Goal: Check status: Check status

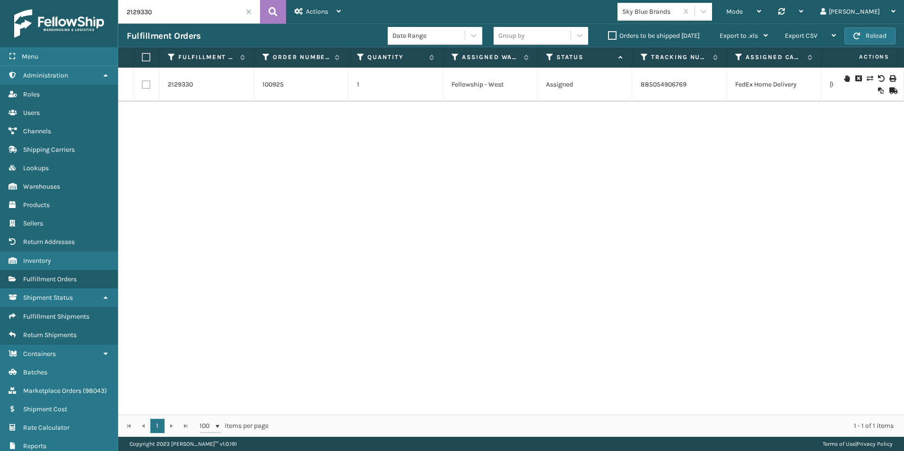
click at [156, 13] on input "2129330" at bounding box center [189, 12] width 142 height 24
type input "2114708"
click at [183, 84] on link "2114708" at bounding box center [180, 84] width 24 height 9
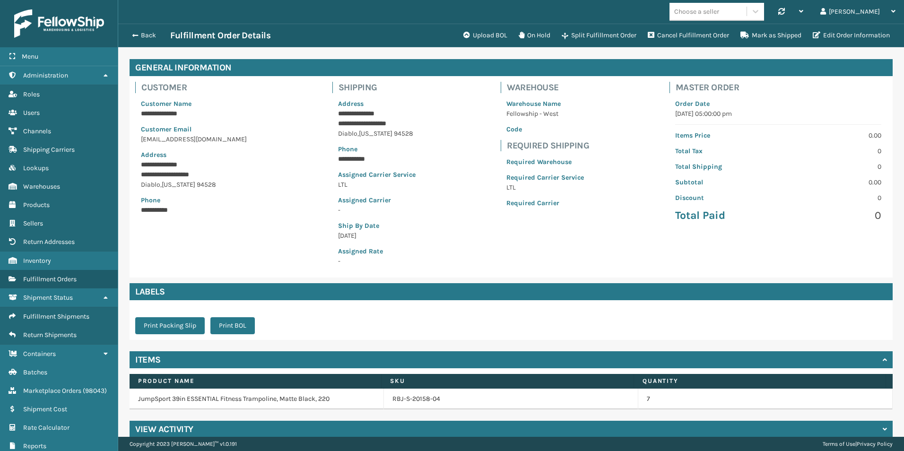
scroll to position [44, 0]
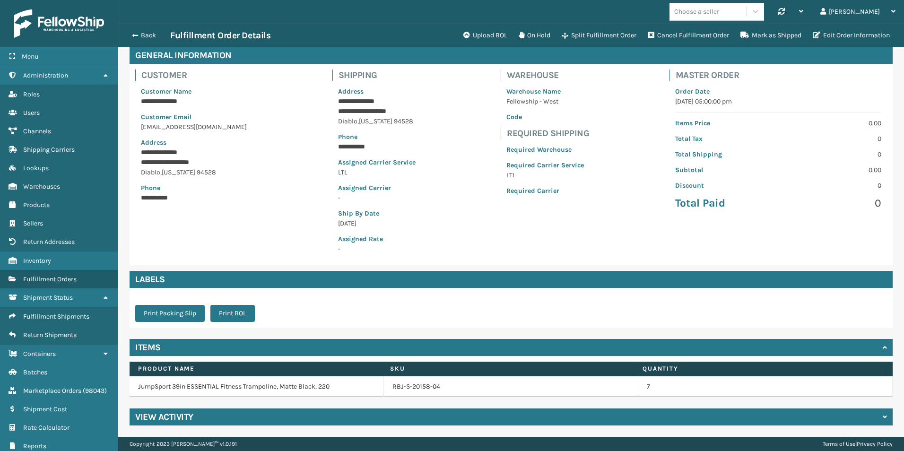
click at [165, 418] on h4 "View Activity" at bounding box center [164, 416] width 58 height 11
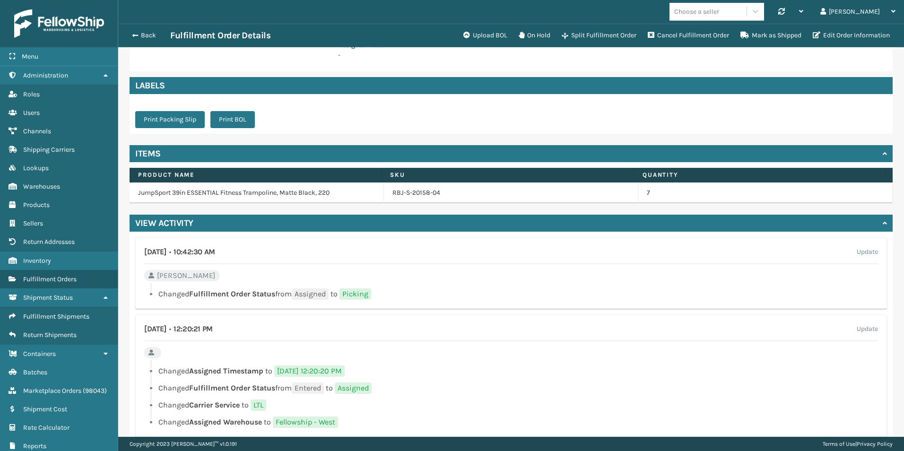
scroll to position [261, 0]
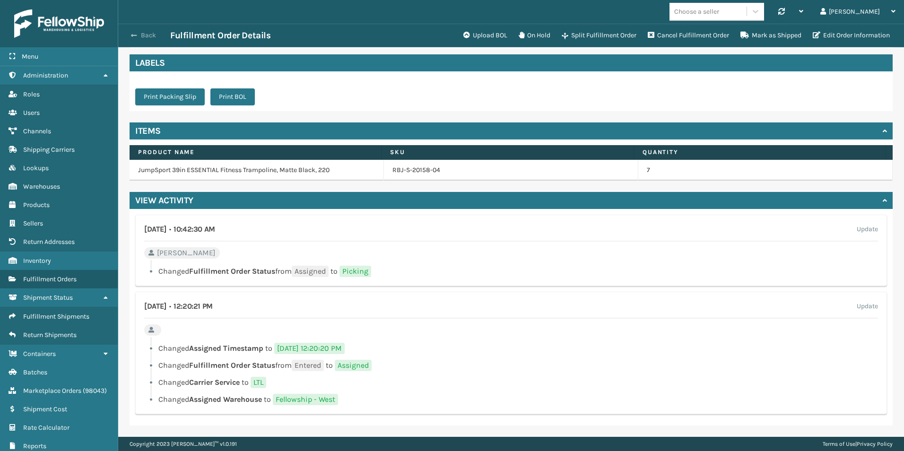
click at [136, 36] on span "button" at bounding box center [134, 35] width 6 height 7
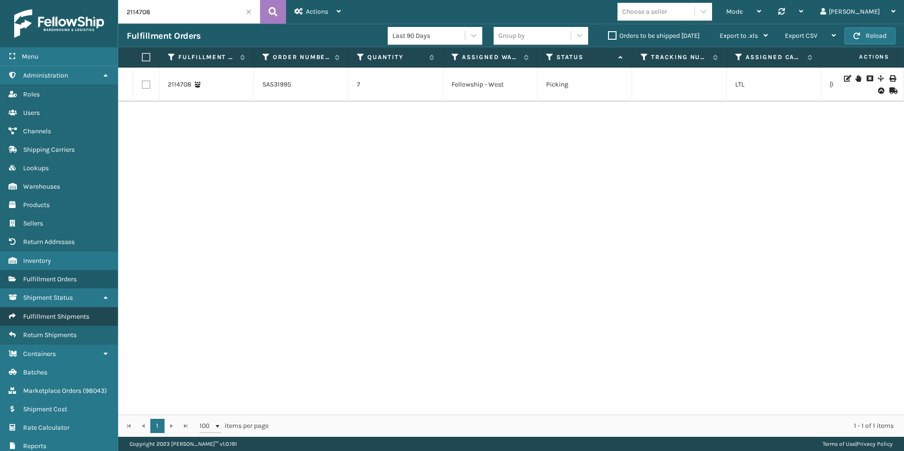
click at [62, 312] on link "Fulfillment Shipments" at bounding box center [59, 316] width 118 height 18
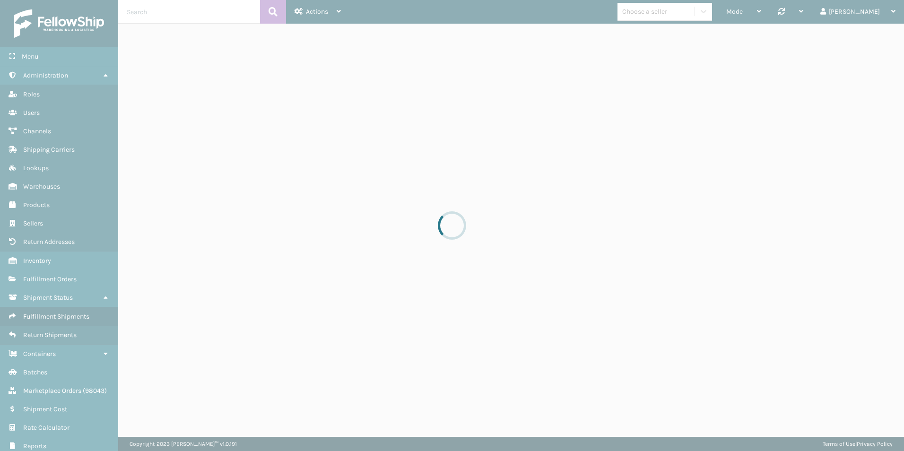
drag, startPoint x: 62, startPoint y: 311, endPoint x: 60, endPoint y: 281, distance: 30.8
click at [60, 281] on div at bounding box center [452, 225] width 904 height 451
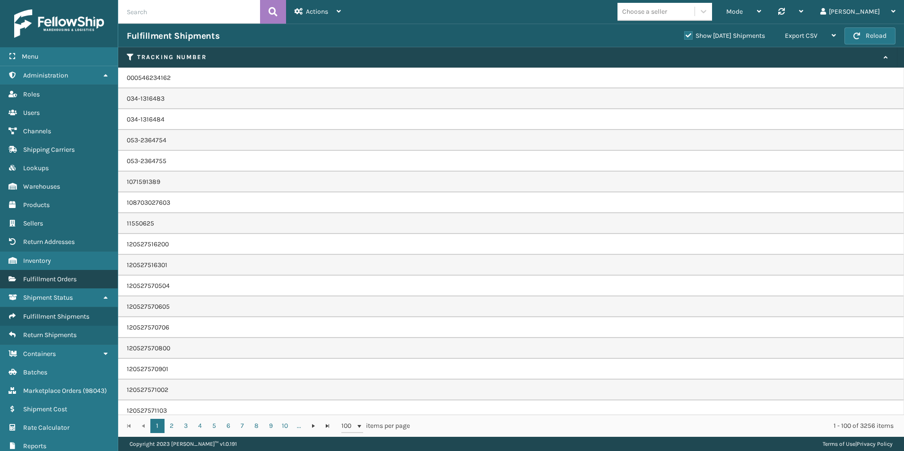
click at [58, 282] on span "Fulfillment Orders" at bounding box center [49, 279] width 53 height 8
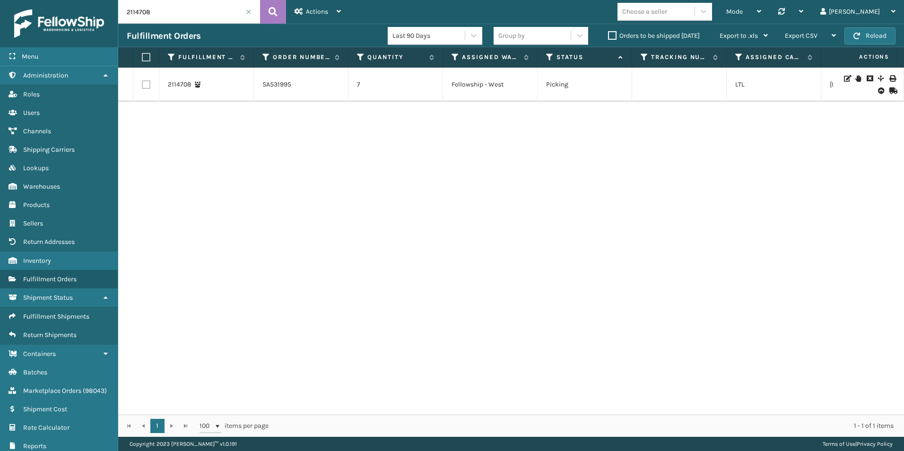
click at [610, 35] on label "Orders to be shipped [DATE]" at bounding box center [654, 36] width 92 height 8
click at [608, 35] on input "Orders to be shipped [DATE]" at bounding box center [608, 33] width 0 height 6
click at [245, 9] on input "2114708" at bounding box center [189, 12] width 142 height 24
click at [250, 12] on span at bounding box center [249, 12] width 6 height 6
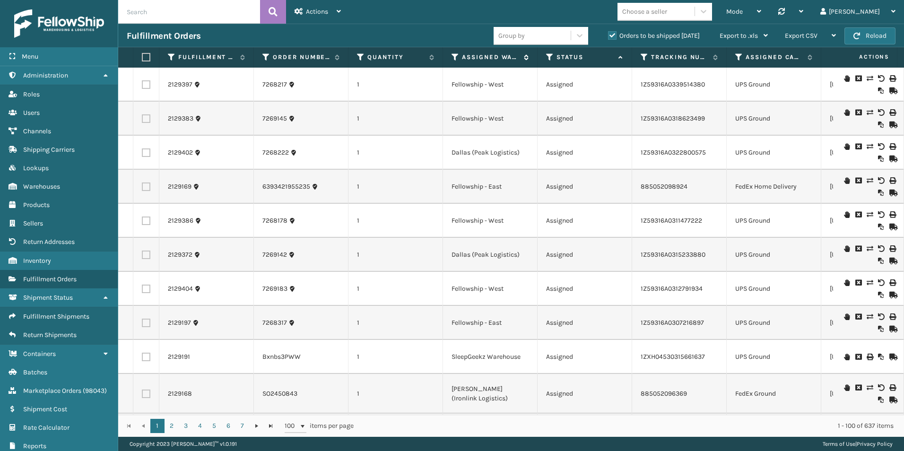
click at [455, 55] on icon at bounding box center [455, 57] width 8 height 9
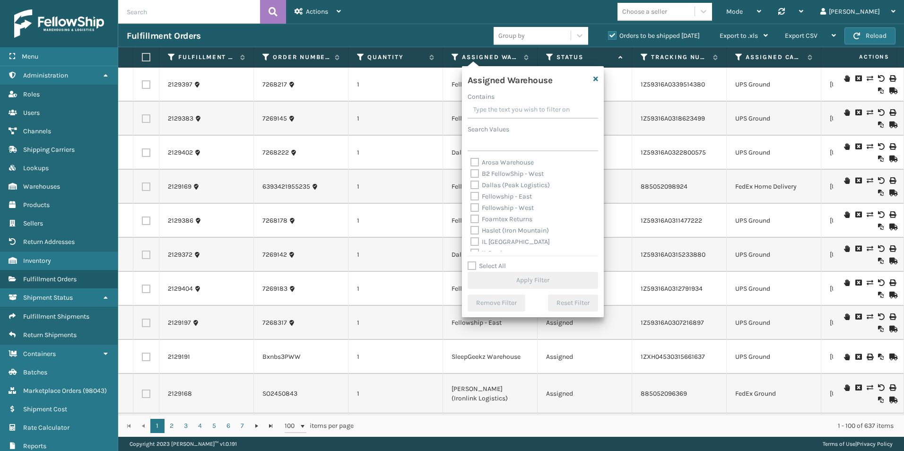
click at [474, 206] on label "Fellowship - West" at bounding box center [501, 208] width 63 height 8
click at [471, 206] on input "Fellowship - West" at bounding box center [470, 205] width 0 height 6
checkbox input "true"
click at [539, 281] on button "Apply Filter" at bounding box center [532, 280] width 130 height 17
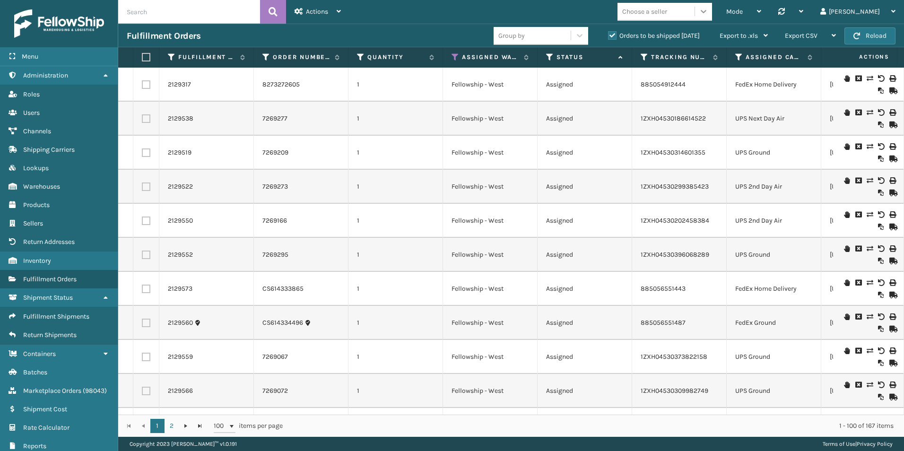
click at [708, 8] on icon at bounding box center [703, 11] width 9 height 9
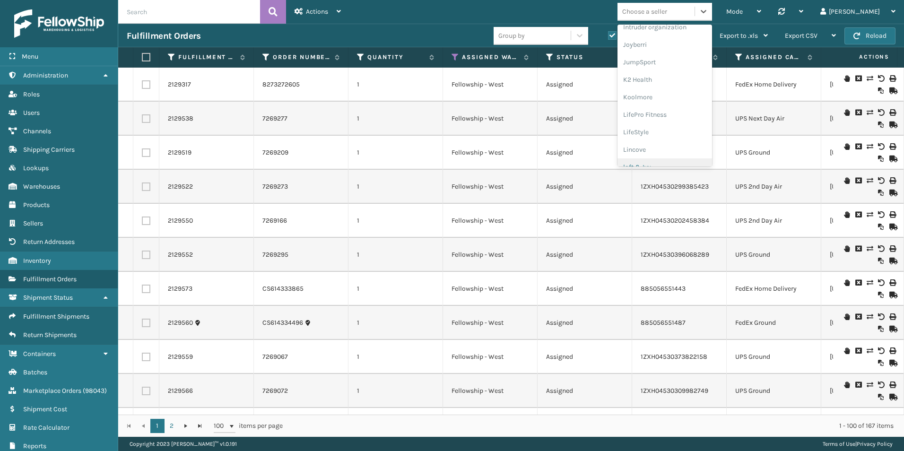
scroll to position [284, 0]
click at [687, 49] on div "JumpSport" at bounding box center [664, 48] width 95 height 17
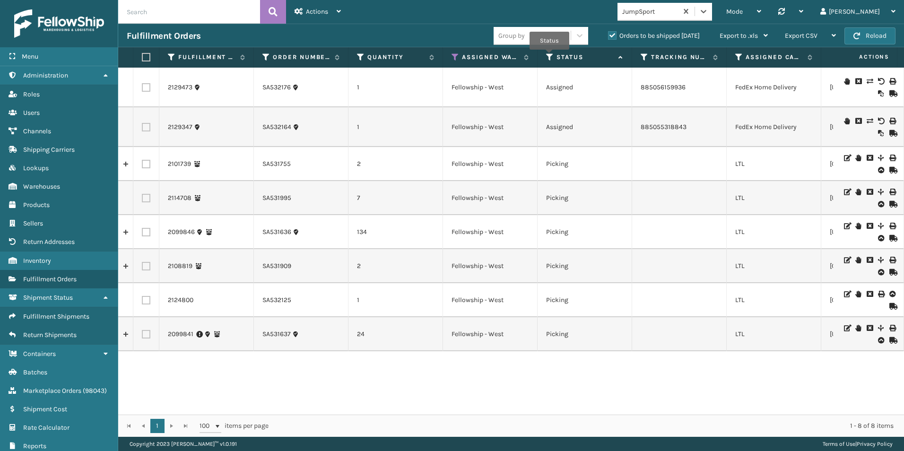
click at [549, 56] on icon at bounding box center [550, 57] width 8 height 9
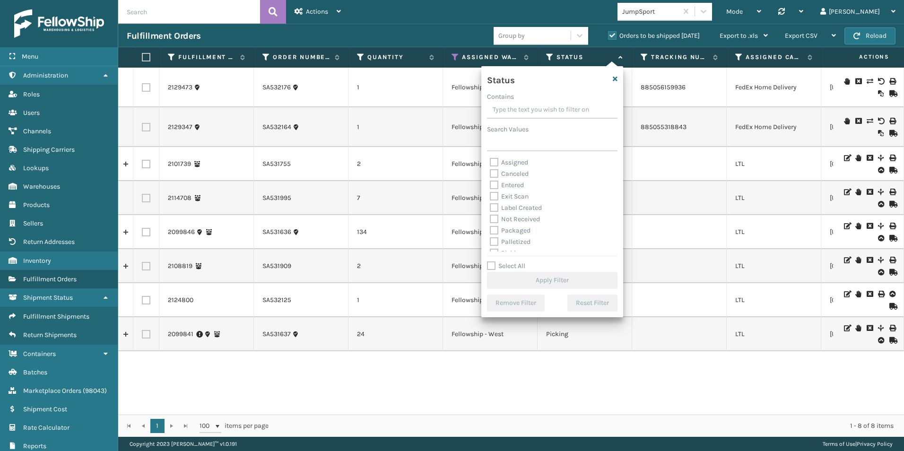
click at [424, 27] on div "Fulfillment Orders Group by Orders to be shipped [DATE] Export to .xls Use ship…" at bounding box center [511, 36] width 786 height 24
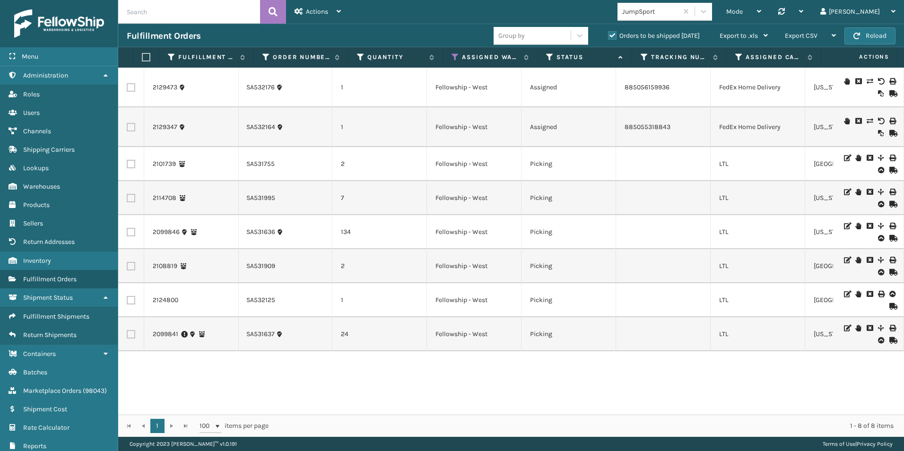
scroll to position [0, 0]
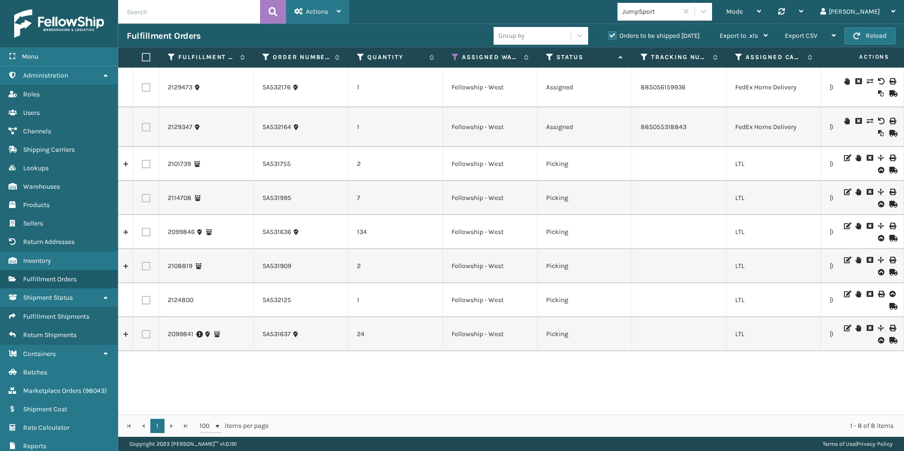
click at [319, 9] on span "Actions" at bounding box center [317, 12] width 22 height 8
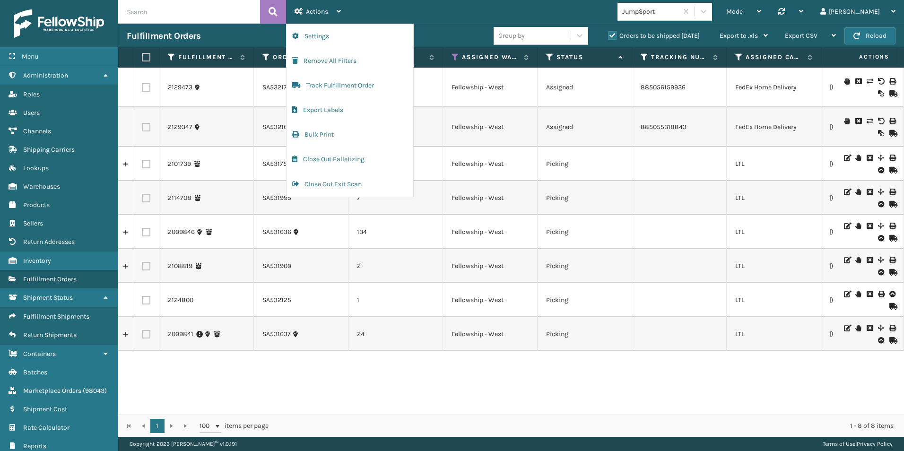
click at [444, 35] on div "Fulfillment Orders" at bounding box center [310, 35] width 367 height 11
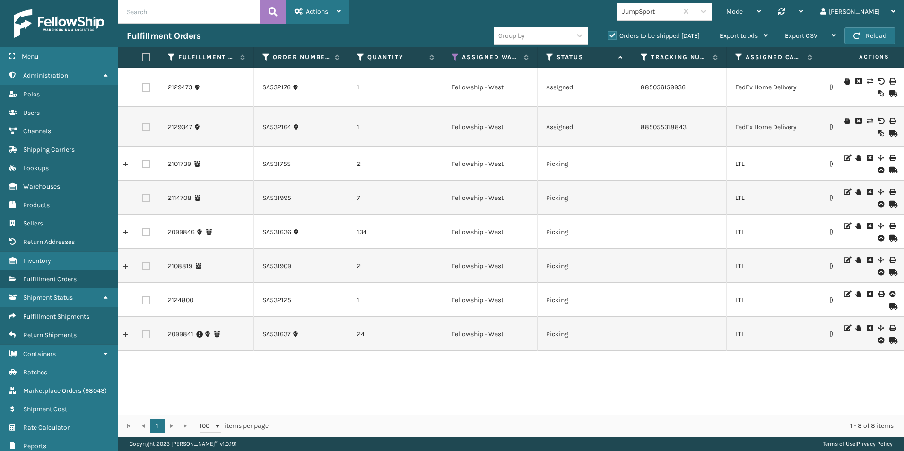
click at [328, 6] on div "Actions" at bounding box center [317, 12] width 46 height 24
click at [445, 29] on div "Fulfillment Orders Group by Orders to be shipped [DATE] Export to .xls Use ship…" at bounding box center [511, 36] width 786 height 24
click at [149, 15] on input "text" at bounding box center [189, 12] width 142 height 24
click at [190, 15] on input "text" at bounding box center [189, 12] width 142 height 24
type input "2114708"
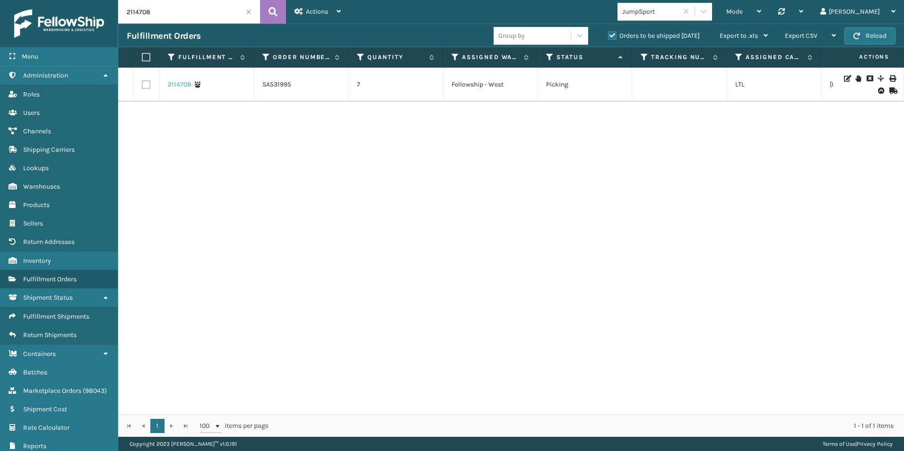
click at [178, 80] on link "2114708" at bounding box center [180, 84] width 24 height 9
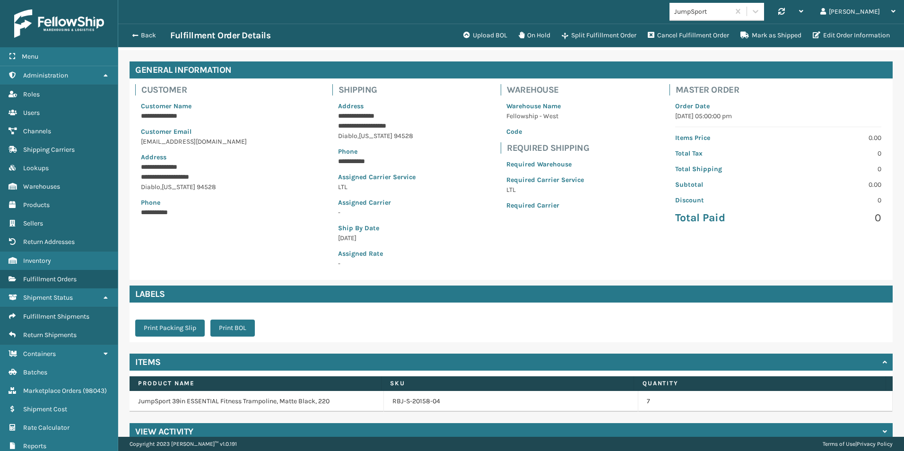
scroll to position [44, 0]
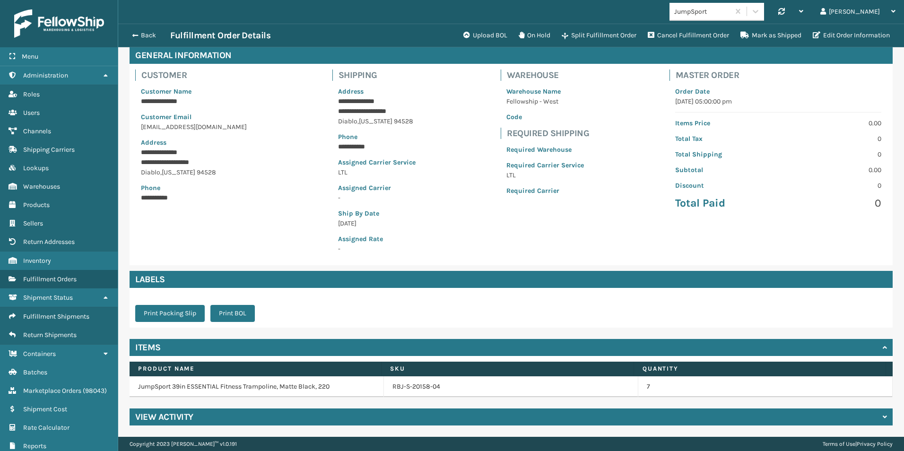
click at [208, 410] on div "View Activity" at bounding box center [511, 416] width 763 height 17
click at [182, 417] on h4 "View Activity" at bounding box center [164, 416] width 58 height 11
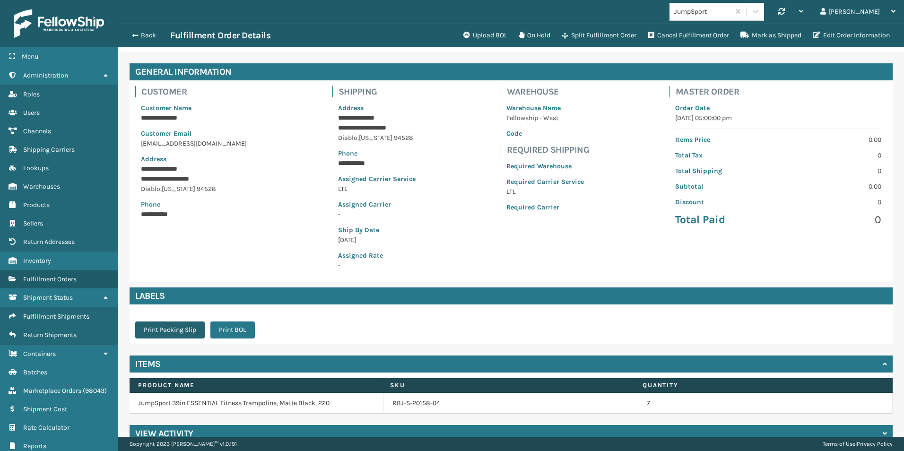
scroll to position [44, 0]
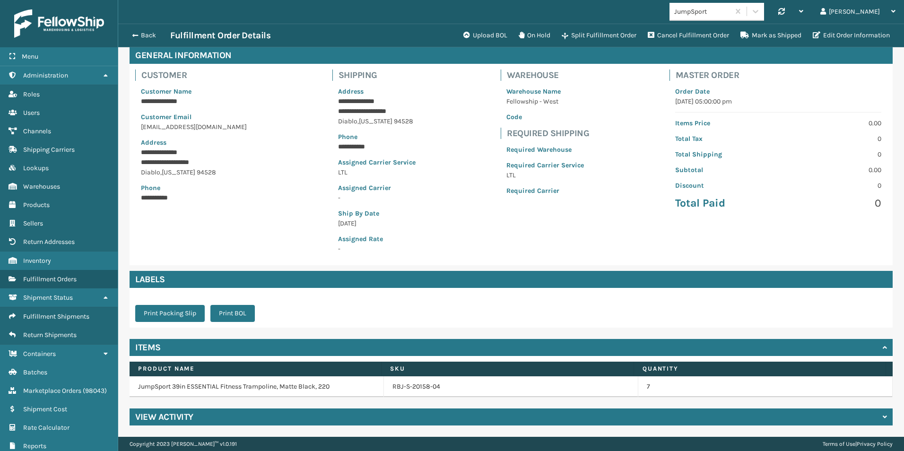
click at [161, 419] on h4 "View Activity" at bounding box center [164, 416] width 58 height 11
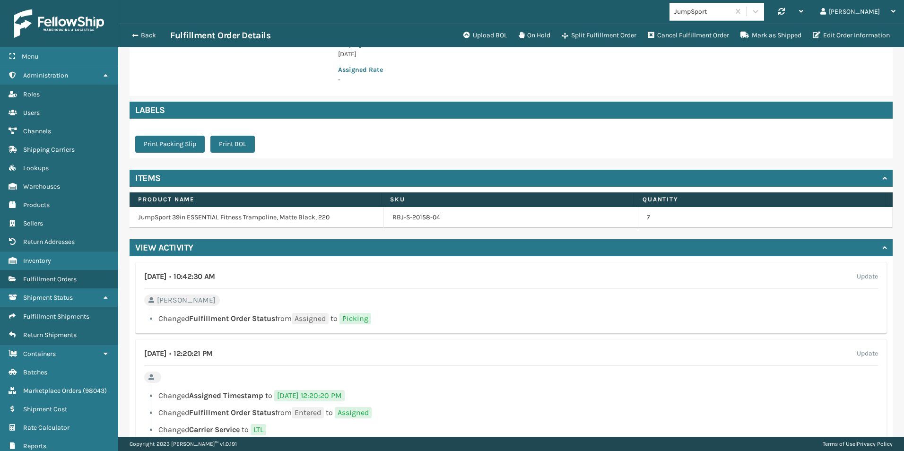
scroll to position [261, 0]
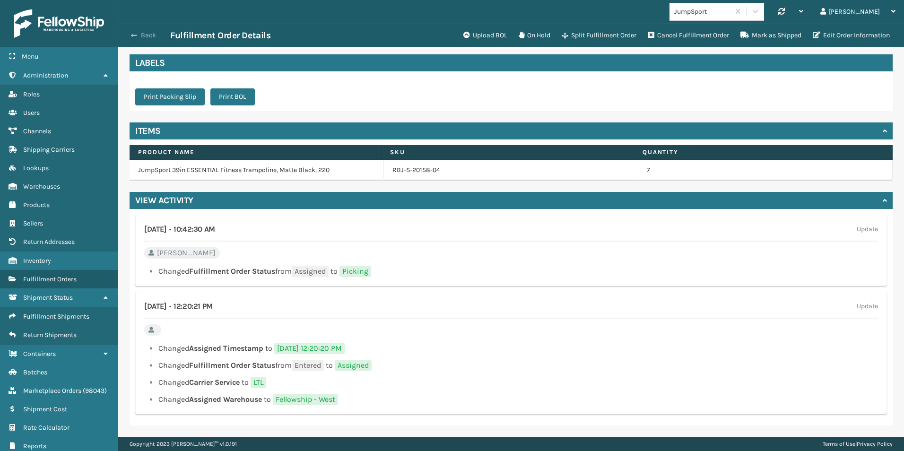
click at [152, 36] on button "Back" at bounding box center [148, 35] width 43 height 9
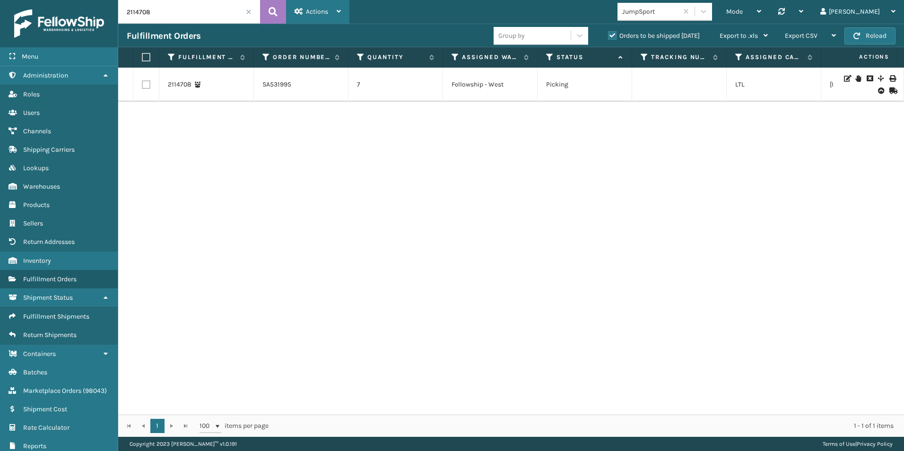
click at [325, 10] on span "Actions" at bounding box center [317, 12] width 22 height 8
click at [245, 11] on input "2114708" at bounding box center [189, 12] width 142 height 24
click at [737, 57] on icon at bounding box center [739, 57] width 8 height 9
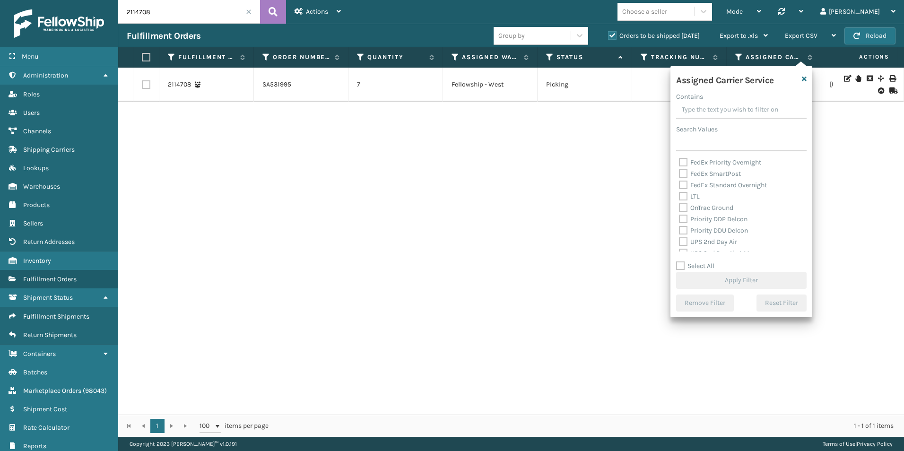
scroll to position [149, 0]
drag, startPoint x: 681, startPoint y: 267, endPoint x: 686, endPoint y: 264, distance: 6.3
click at [682, 266] on label "Select All" at bounding box center [695, 266] width 38 height 8
click at [682, 261] on input "Select All" at bounding box center [747, 260] width 142 height 1
checkbox input "true"
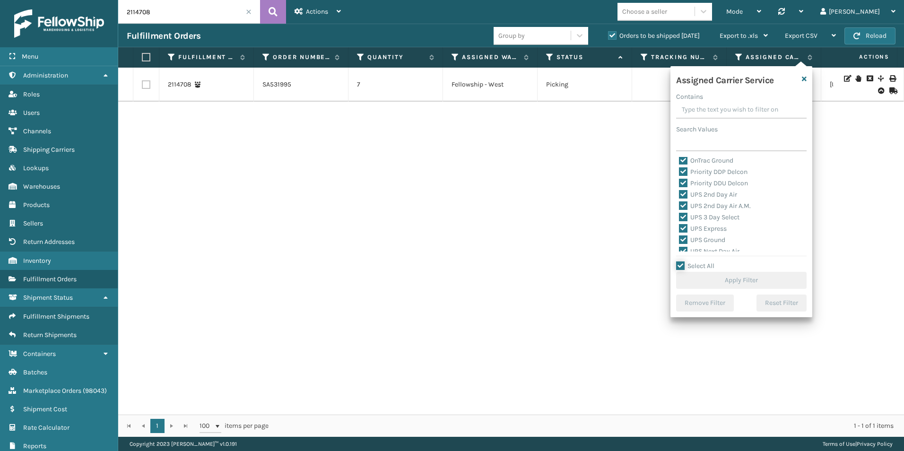
checkbox input "true"
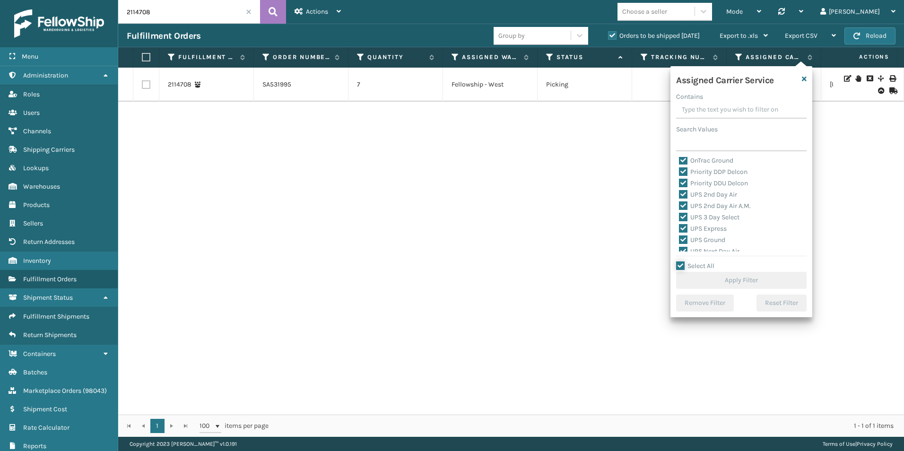
checkbox input "true"
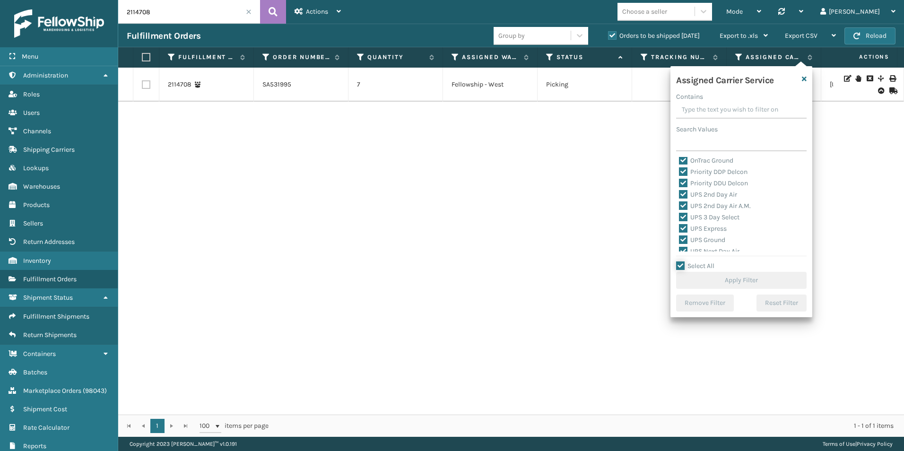
checkbox input "true"
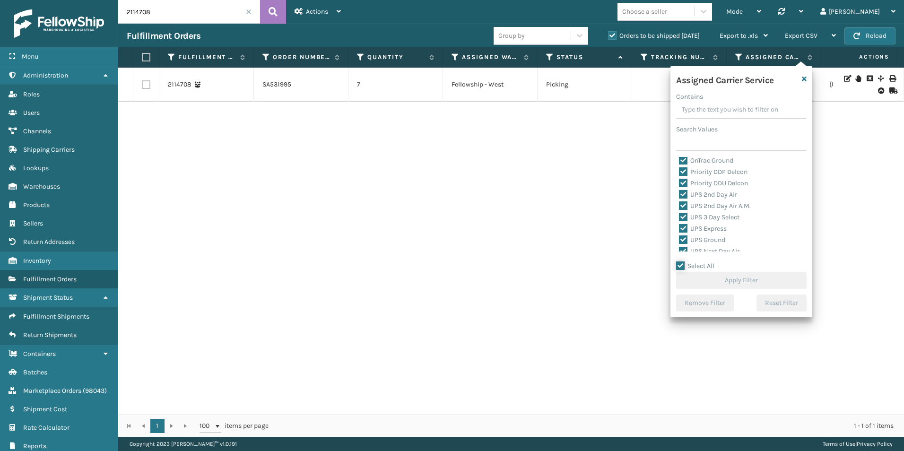
checkbox input "true"
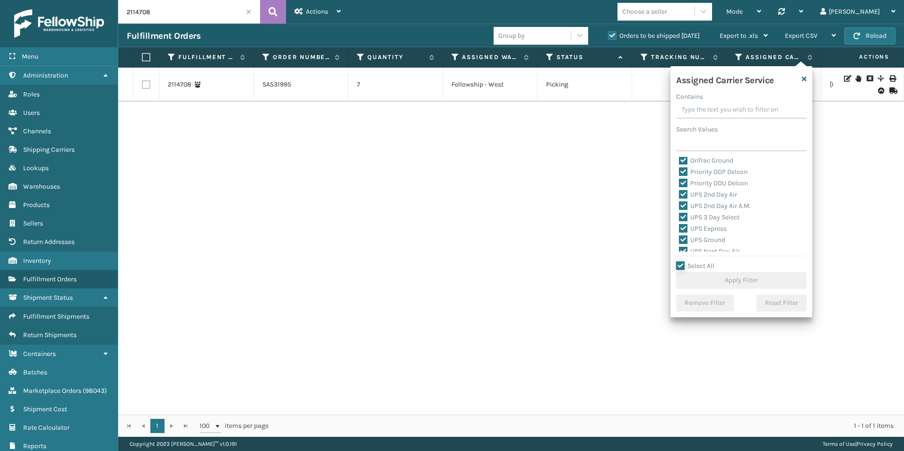
checkbox input "true"
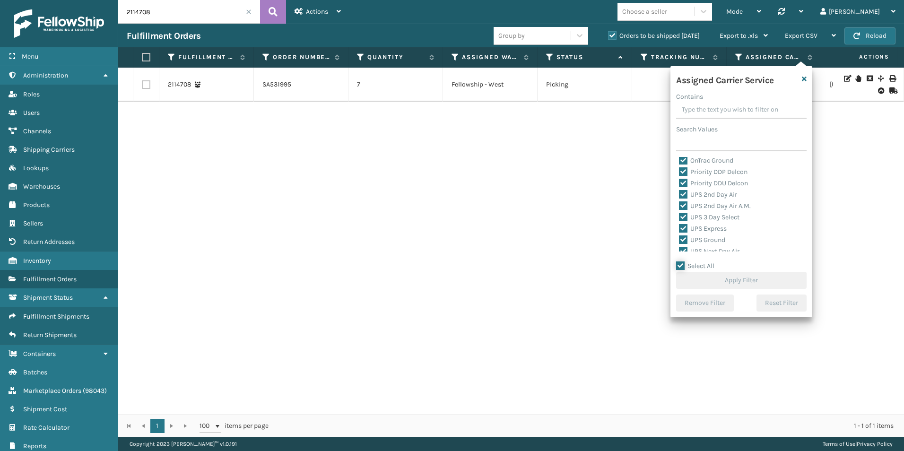
checkbox input "true"
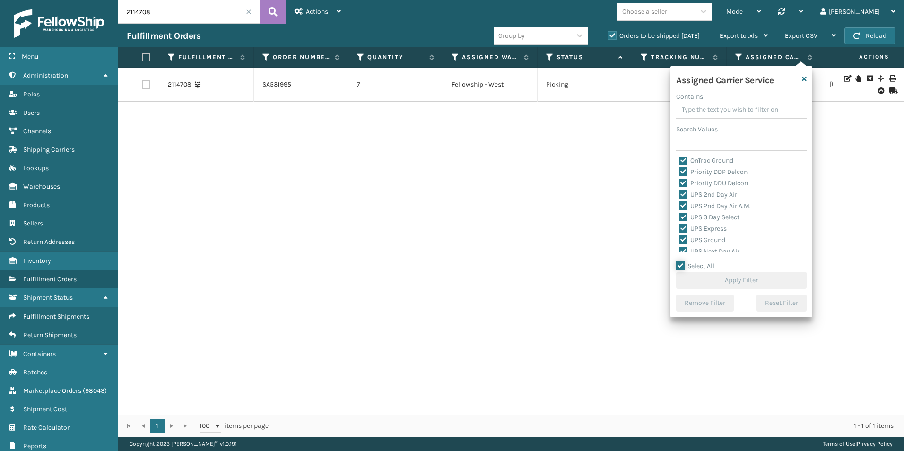
checkbox input "true"
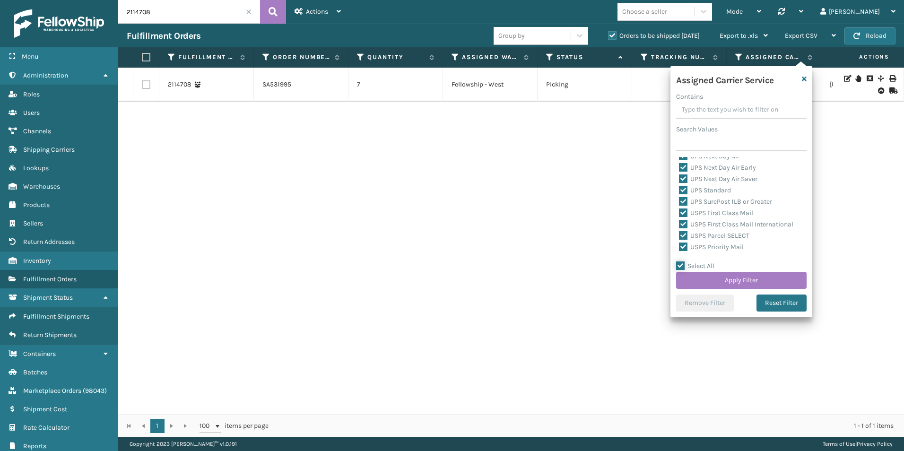
scroll to position [244, 0]
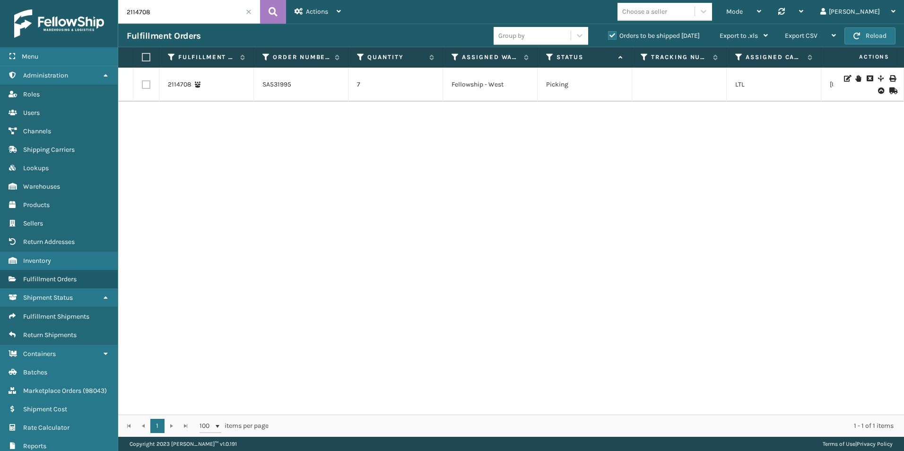
click at [604, 227] on div "2114708 SA531995 7 Fellowship - West Picking LTL [US_STATE] JumpSport Shopify J…" at bounding box center [511, 241] width 786 height 347
click at [614, 322] on div "2114708 SA531995 7 Fellowship - West Picking LTL [US_STATE] JumpSport Shopify J…" at bounding box center [511, 241] width 786 height 347
click at [250, 10] on span at bounding box center [249, 12] width 6 height 6
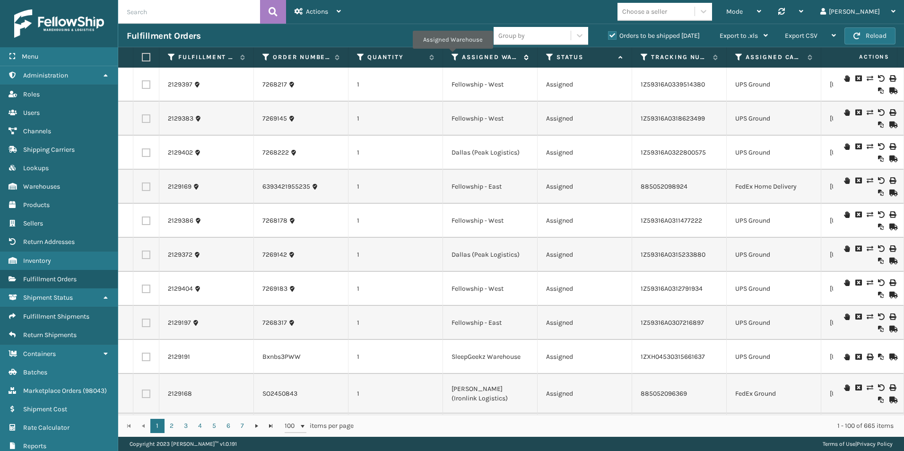
click at [452, 55] on icon at bounding box center [455, 57] width 8 height 9
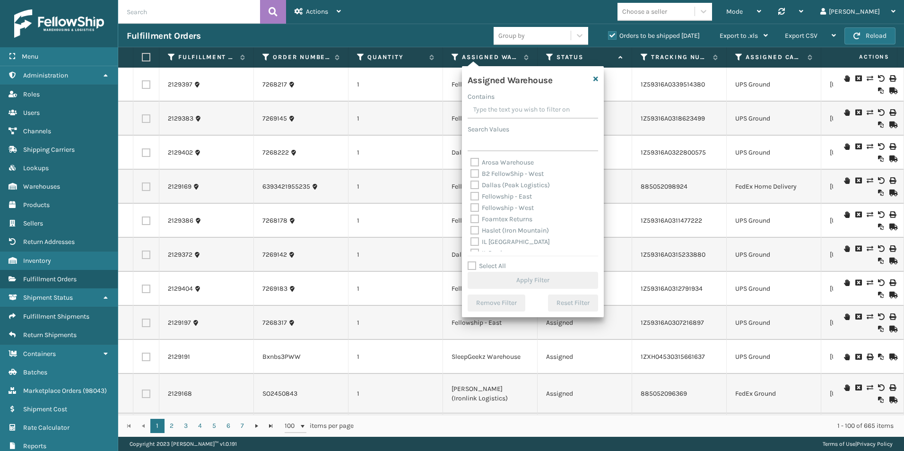
click at [474, 207] on label "Fellowship - West" at bounding box center [501, 208] width 63 height 8
click at [471, 207] on input "Fellowship - West" at bounding box center [470, 205] width 0 height 6
checkbox input "true"
click at [539, 277] on button "Apply Filter" at bounding box center [532, 280] width 130 height 17
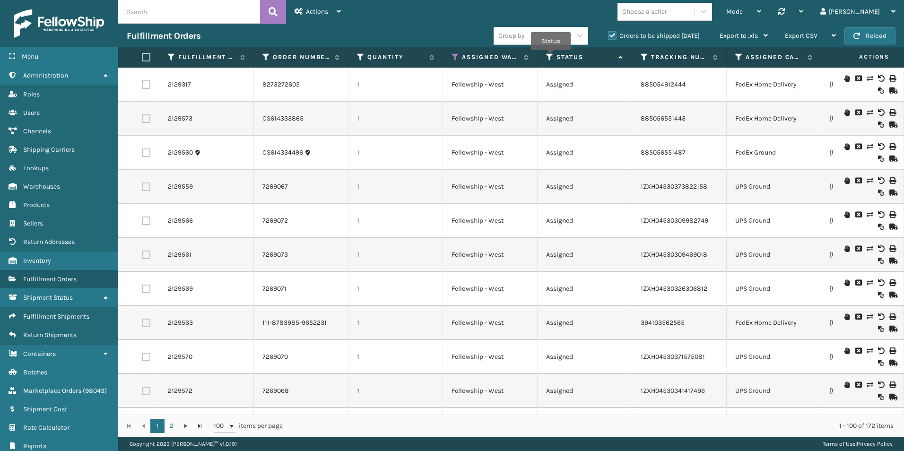
click at [551, 57] on icon at bounding box center [550, 57] width 8 height 9
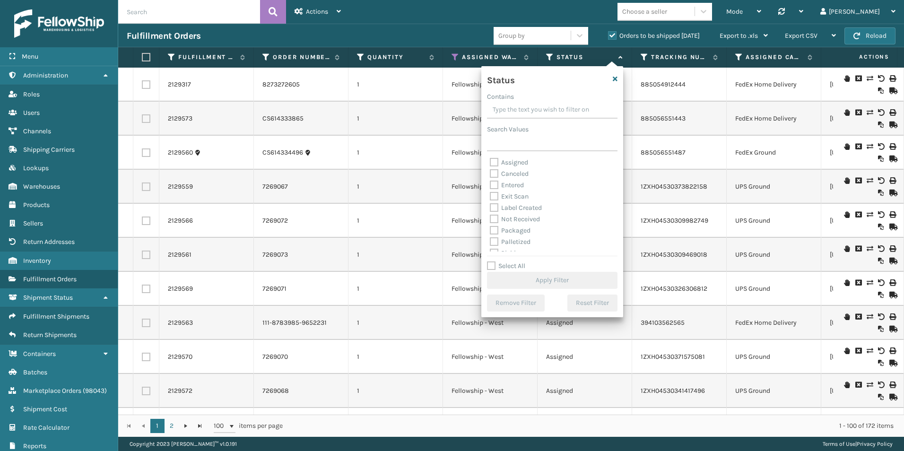
click at [493, 161] on label "Assigned" at bounding box center [509, 162] width 38 height 8
click at [490, 161] on input "Assigned" at bounding box center [490, 160] width 0 height 6
checkbox input "true"
click at [554, 278] on button "Apply Filter" at bounding box center [552, 280] width 130 height 17
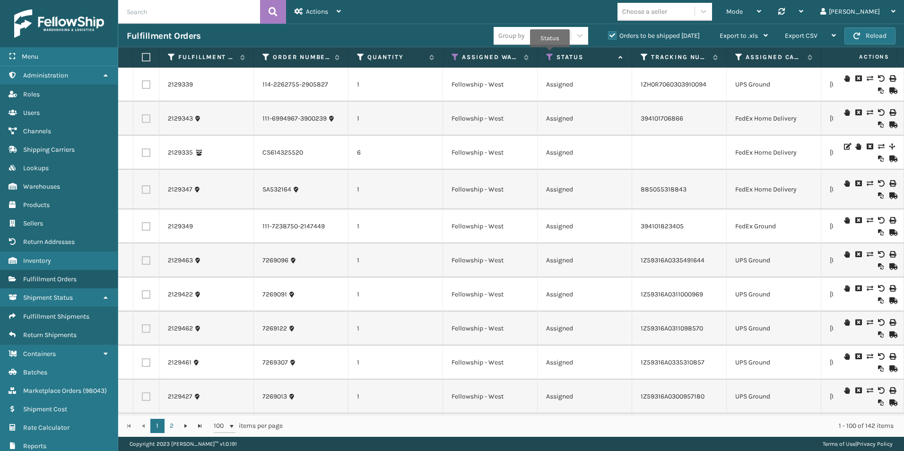
click at [550, 54] on icon at bounding box center [550, 57] width 8 height 9
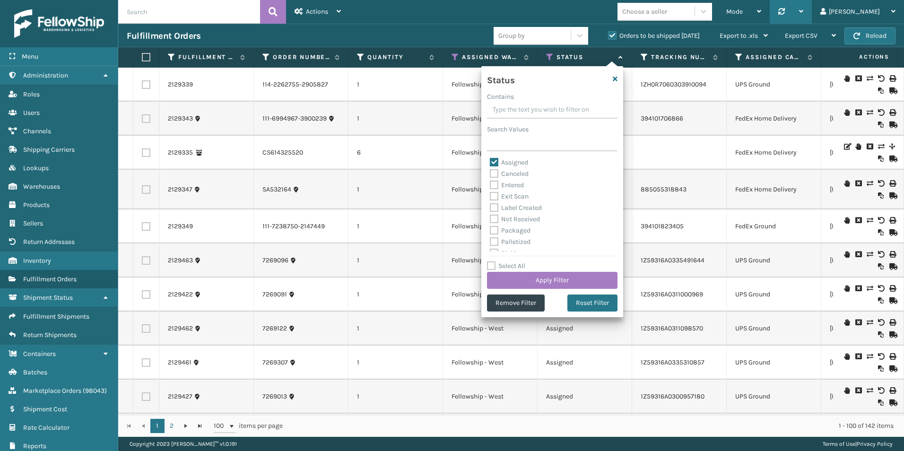
click at [604, 8] on div "Mode Regular Mode Picking Mode Labeling Mode Palletizing Mode Exit Scan Mode Ch…" at bounding box center [626, 12] width 554 height 24
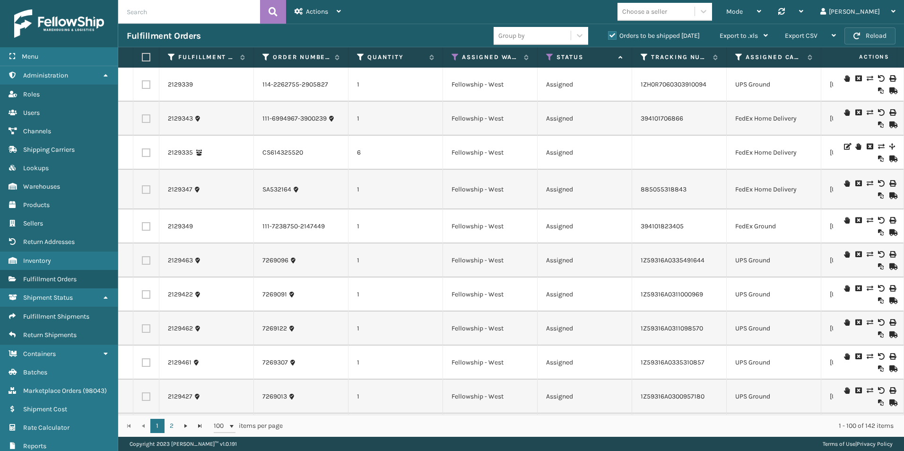
click at [869, 34] on button "Reload" at bounding box center [869, 35] width 51 height 17
